Goal: Entertainment & Leisure: Consume media (video, audio)

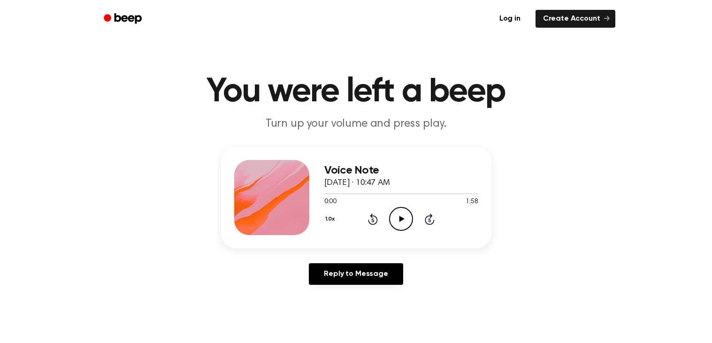
click at [401, 225] on icon "Play Audio" at bounding box center [401, 219] width 24 height 24
click at [324, 218] on button "1.0x" at bounding box center [331, 219] width 14 height 16
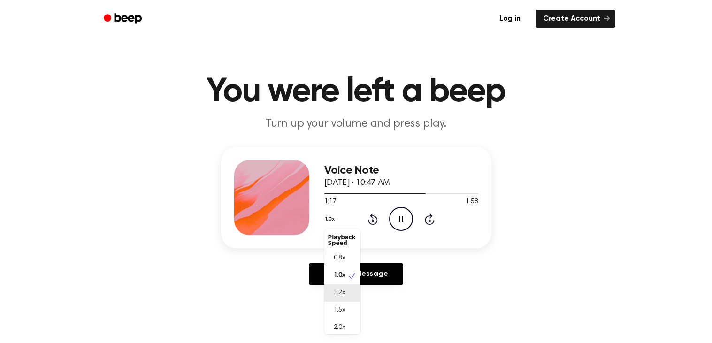
scroll to position [4, 0]
click at [345, 329] on div "2.0x" at bounding box center [342, 323] width 36 height 17
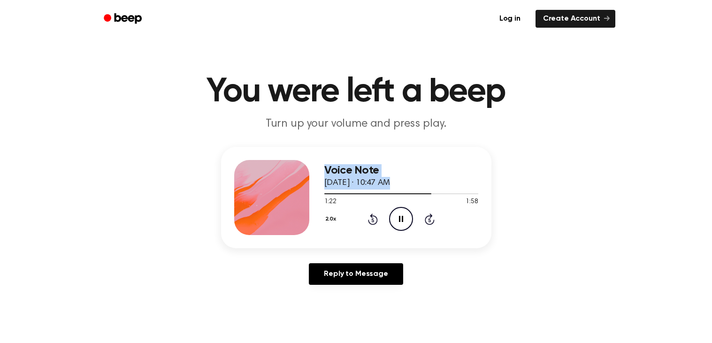
drag, startPoint x: 422, startPoint y: 191, endPoint x: 270, endPoint y: 207, distance: 153.4
click at [270, 207] on div "Voice Note [DATE] · 10:47 AM 1:22 1:58 Your browser does not support the [objec…" at bounding box center [356, 197] width 270 height 101
click at [330, 191] on div at bounding box center [401, 194] width 154 height 8
click at [326, 195] on span at bounding box center [327, 194] width 8 height 8
click at [327, 226] on button "2.0x" at bounding box center [331, 219] width 15 height 16
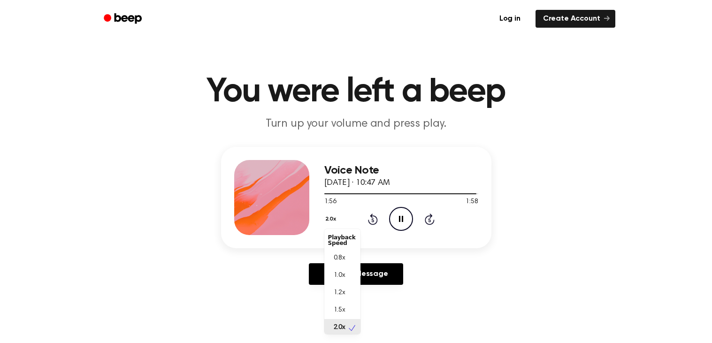
scroll to position [2, 0]
click at [332, 273] on div "1.0x" at bounding box center [336, 274] width 17 height 10
click at [324, 192] on div at bounding box center [401, 194] width 154 height 8
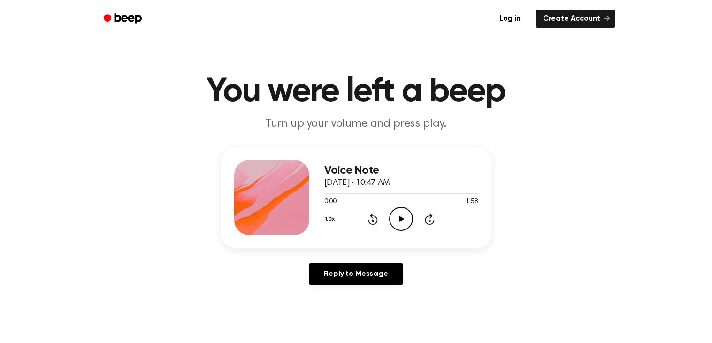
click at [399, 221] on icon at bounding box center [401, 219] width 5 height 6
drag, startPoint x: 354, startPoint y: 190, endPoint x: 305, endPoint y: 192, distance: 49.3
click at [305, 192] on div "Voice Note [DATE] · 10:47 AM 0:26 1:58 Your browser does not support the [objec…" at bounding box center [356, 197] width 270 height 101
click at [329, 193] on div at bounding box center [342, 193] width 36 height 1
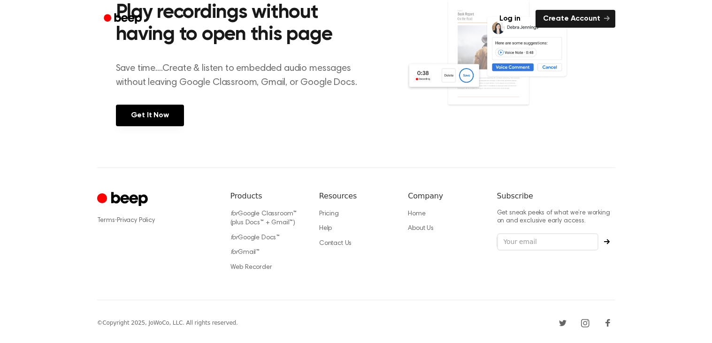
scroll to position [0, 0]
